Goal: Transaction & Acquisition: Purchase product/service

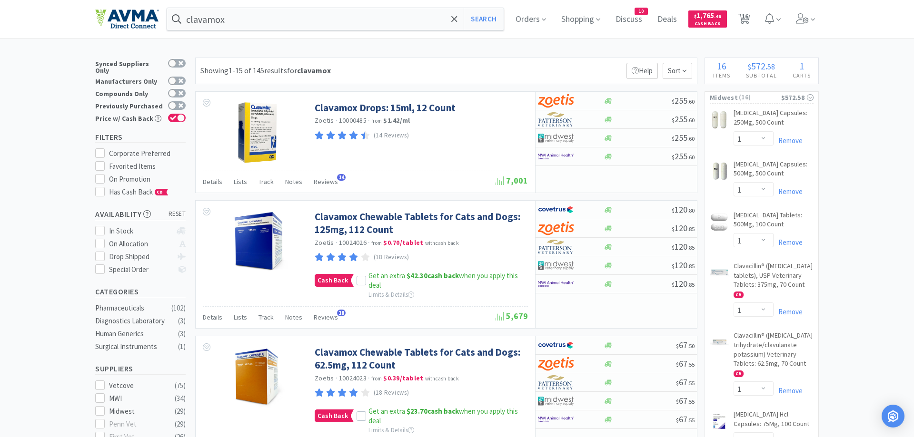
select select "1"
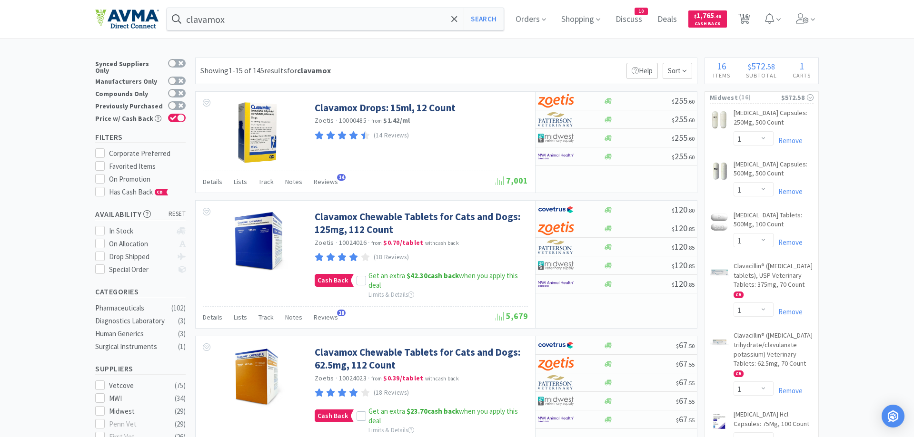
select select "1"
select select "4"
select select "1"
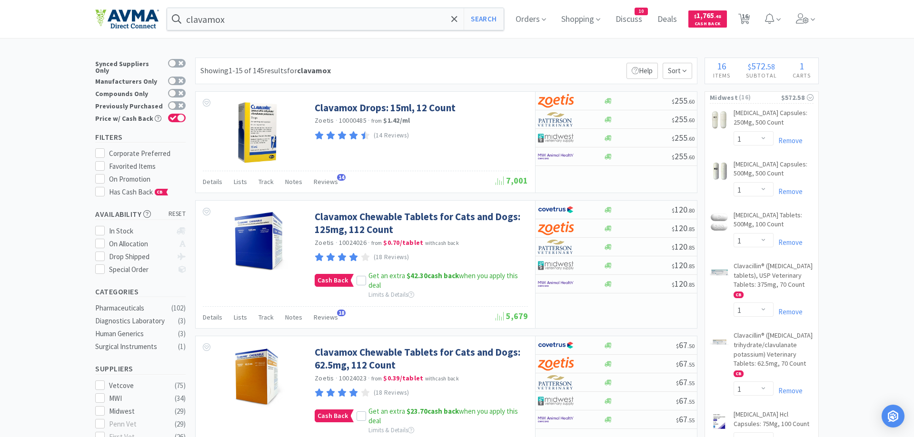
select select "2"
select select "4"
select select "3"
select select "4"
select select "1"
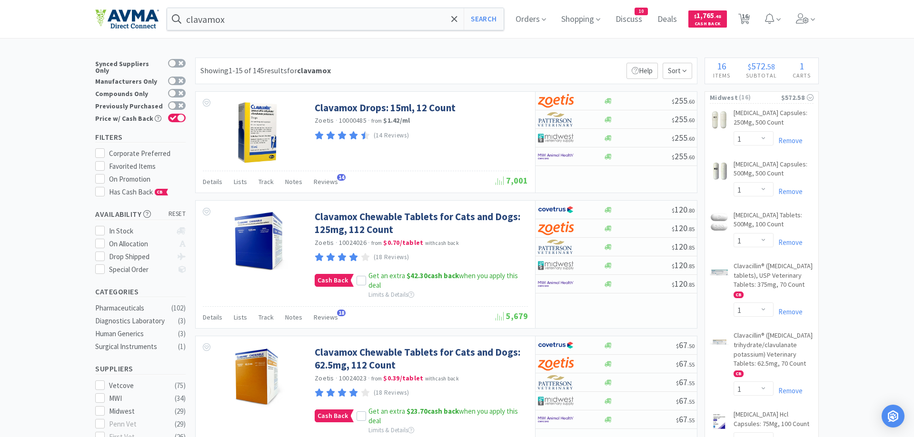
select select "2"
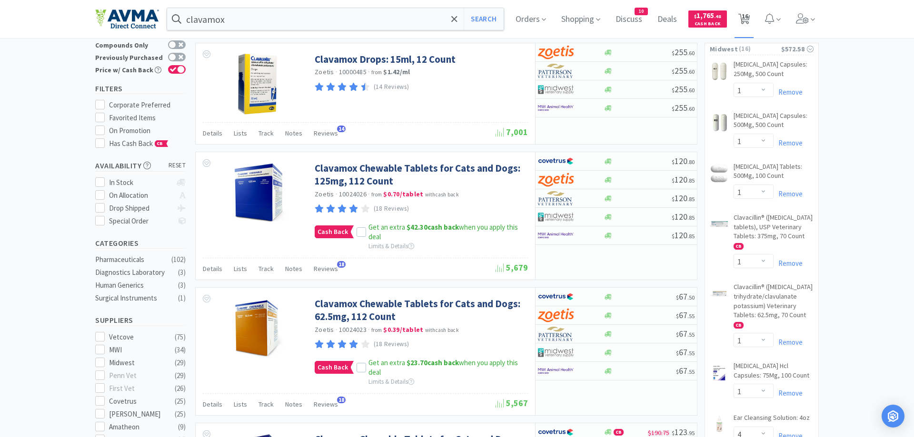
scroll to position [49, 0]
click at [748, 15] on span "16" at bounding box center [745, 16] width 7 height 38
select select "1"
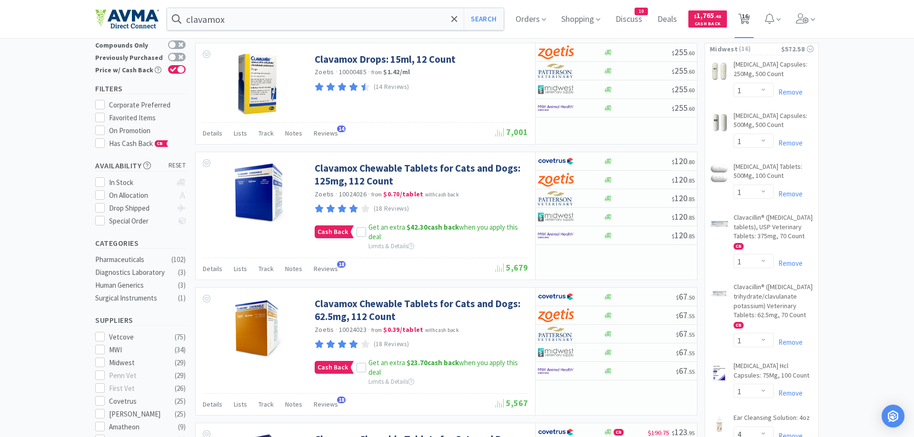
select select "1"
select select "4"
select select "1"
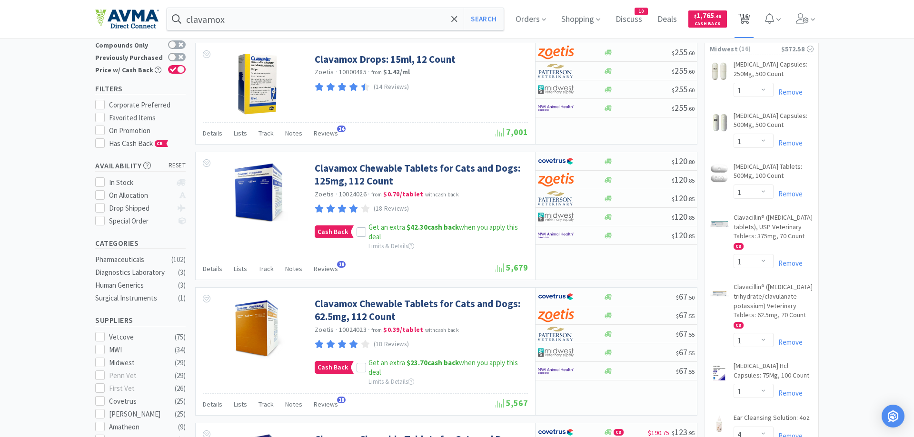
select select "1"
select select "2"
select select "4"
select select "3"
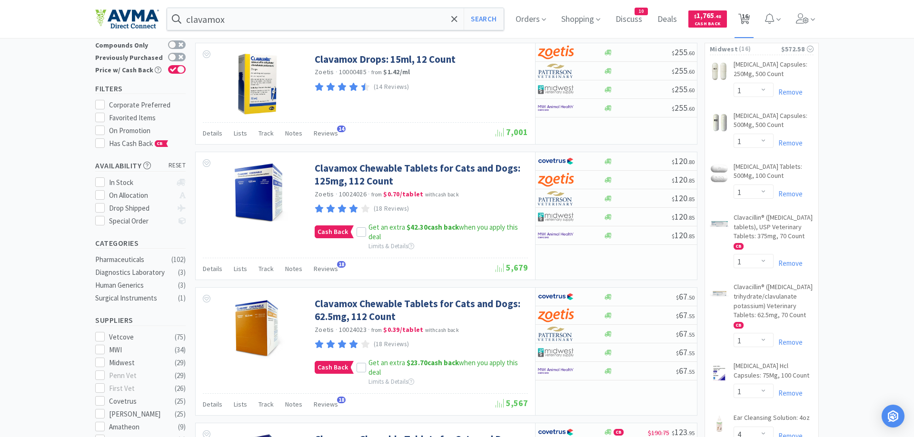
select select "4"
select select "1"
select select "2"
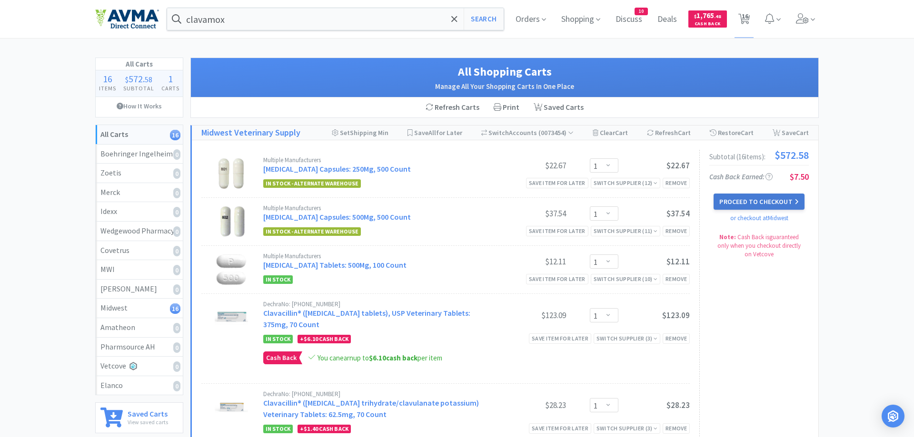
click at [753, 202] on button "Proceed to Checkout" at bounding box center [759, 202] width 90 height 16
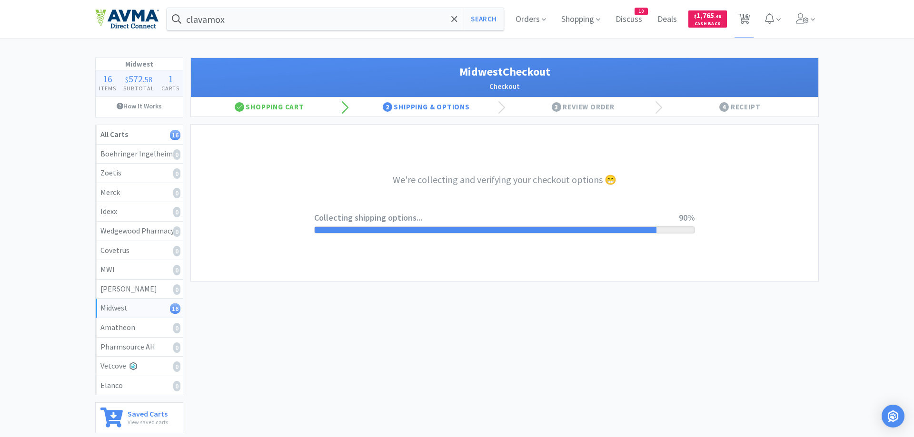
select select "0"
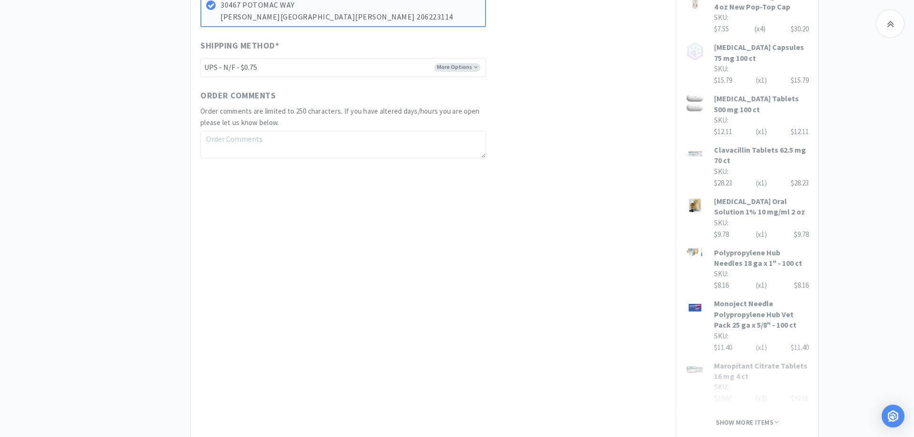
scroll to position [701, 0]
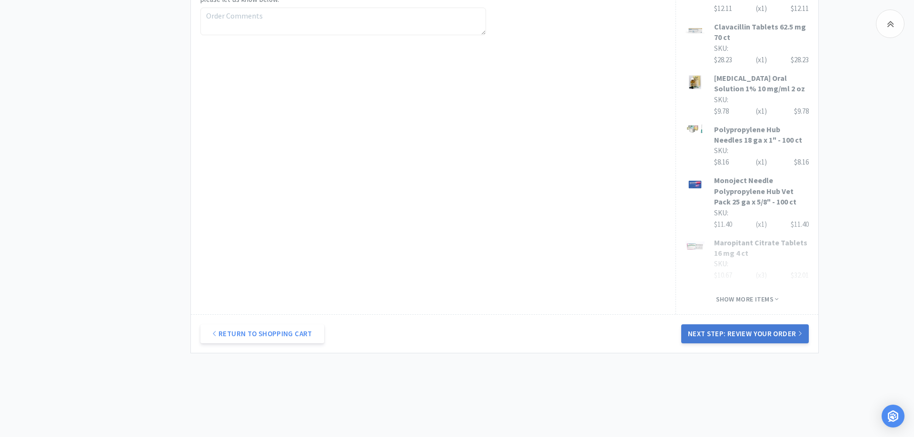
click at [717, 325] on button "Next Step: Review Your Order" at bounding box center [745, 334] width 128 height 19
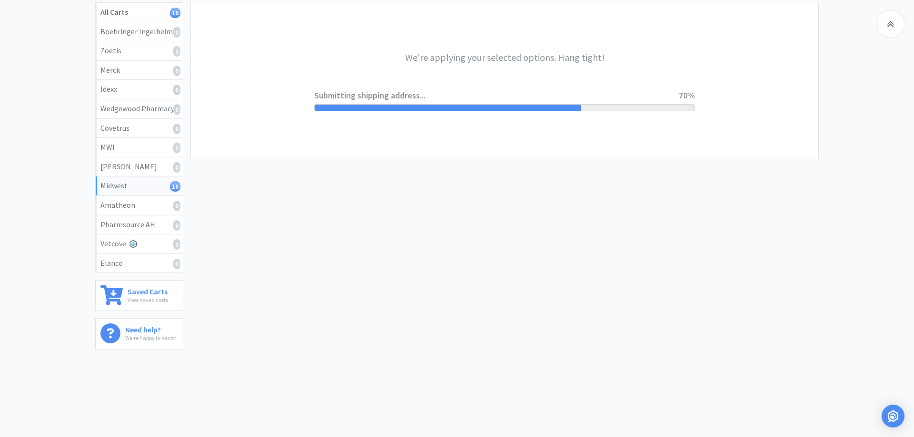
scroll to position [0, 0]
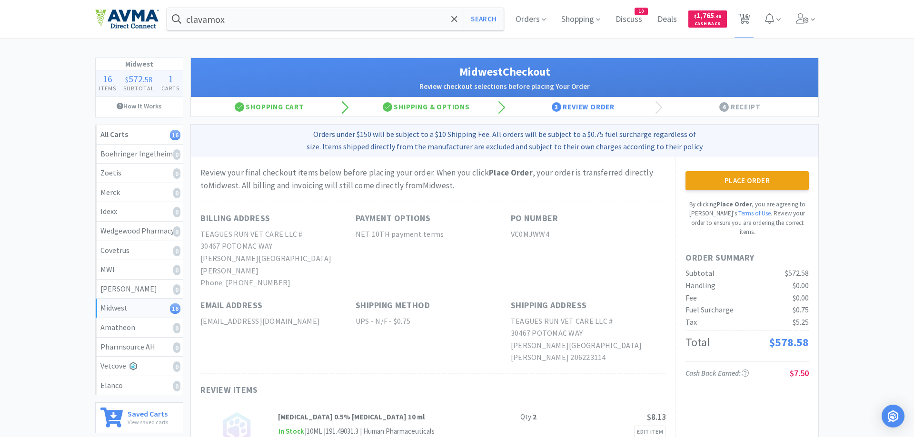
drag, startPoint x: 783, startPoint y: 189, endPoint x: 785, endPoint y: 183, distance: 6.8
click at [783, 186] on button "Place Order" at bounding box center [746, 180] width 123 height 19
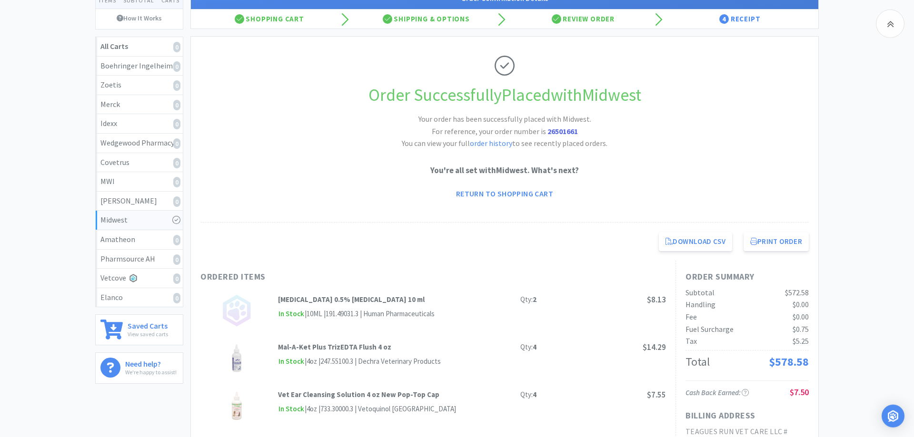
scroll to position [97, 0]
